Goal: Check status: Check status

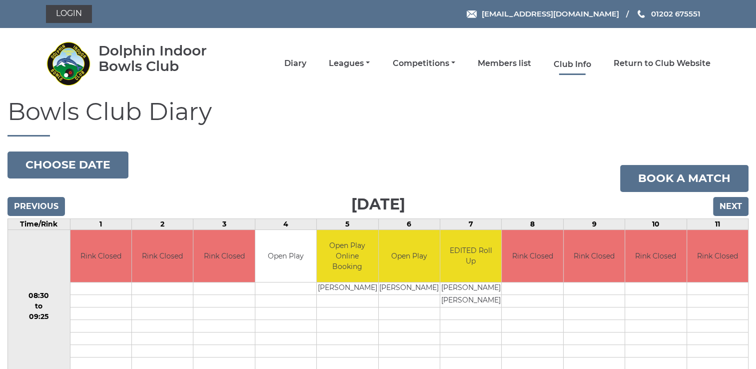
click at [568, 64] on link "Club Info" at bounding box center [572, 64] width 37 height 11
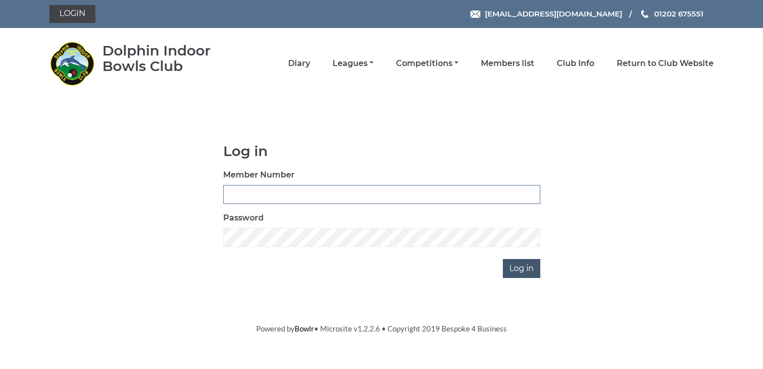
type input "4026"
click at [522, 268] on input "Log in" at bounding box center [521, 268] width 37 height 19
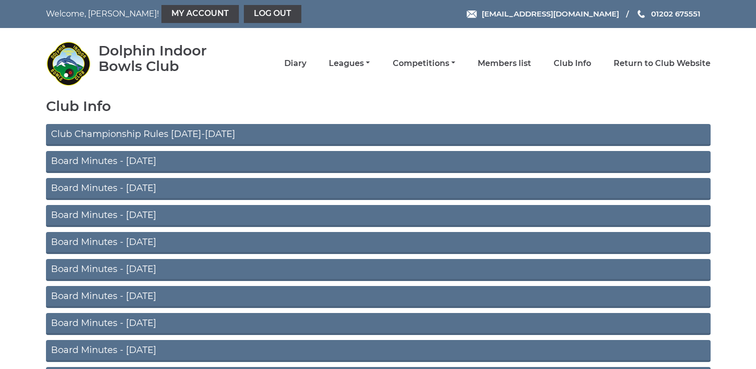
click at [155, 132] on link "Club Championship Rules 2025-2026" at bounding box center [378, 135] width 665 height 22
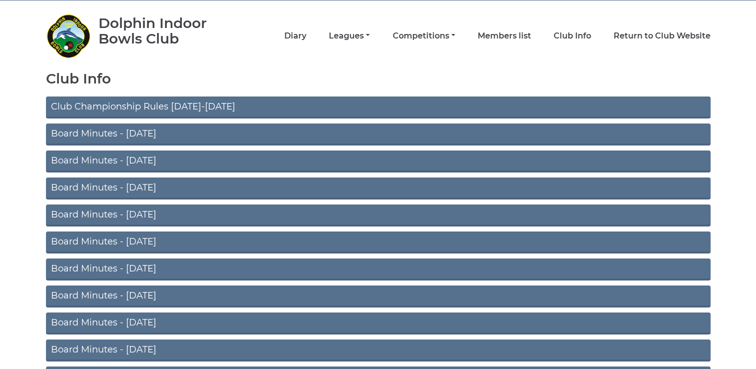
scroll to position [20, 0]
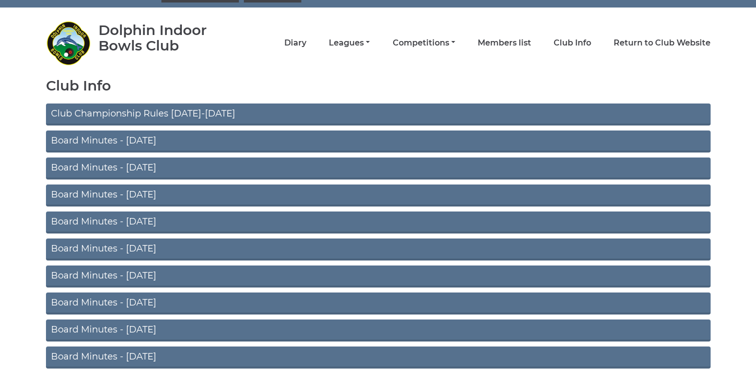
click at [75, 139] on link "Board Minutes - July 2025" at bounding box center [378, 141] width 665 height 22
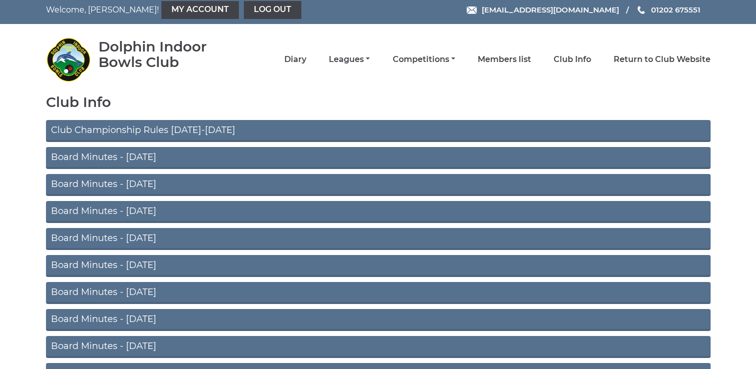
scroll to position [0, 0]
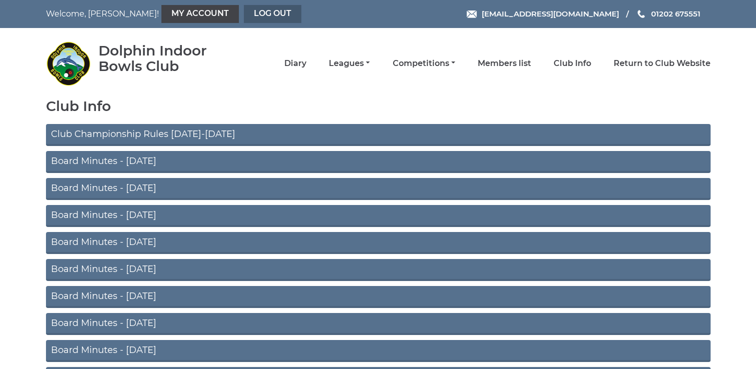
click at [244, 14] on link "Log out" at bounding box center [272, 14] width 57 height 18
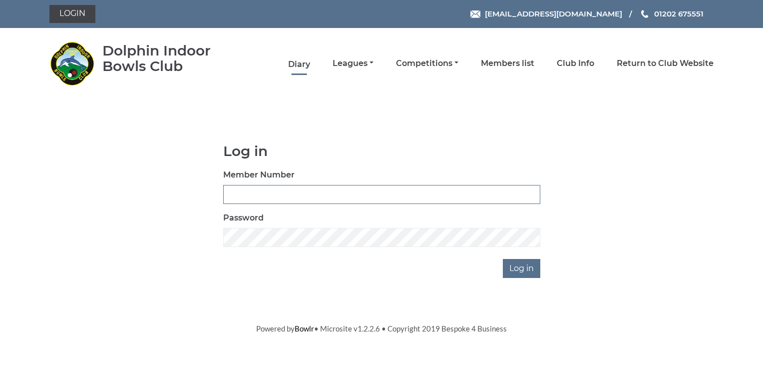
type input "4026"
click at [300, 64] on link "Diary" at bounding box center [299, 64] width 22 height 11
